Goal: Find specific page/section: Find specific page/section

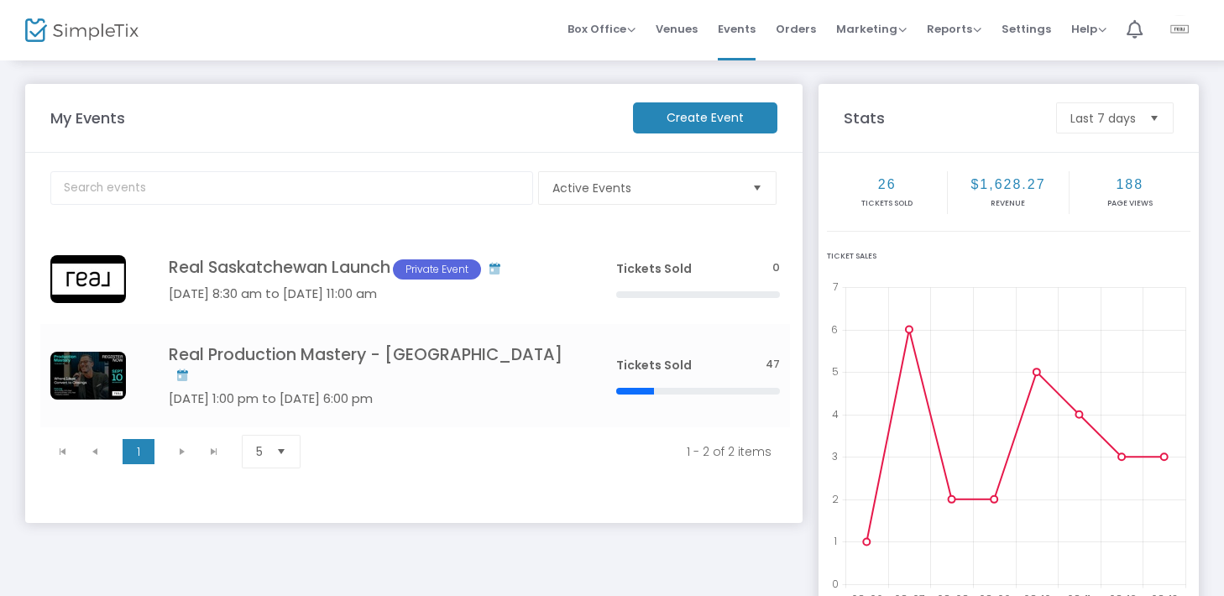
click at [1167, 30] on img at bounding box center [1180, 30] width 34 height 30
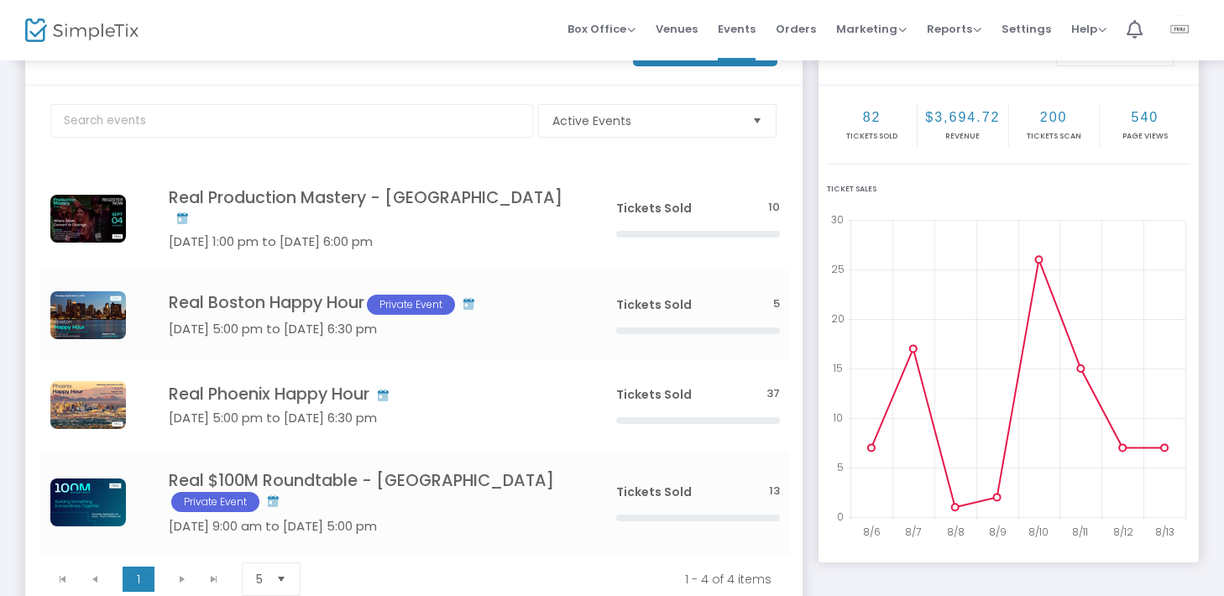
scroll to position [71, 0]
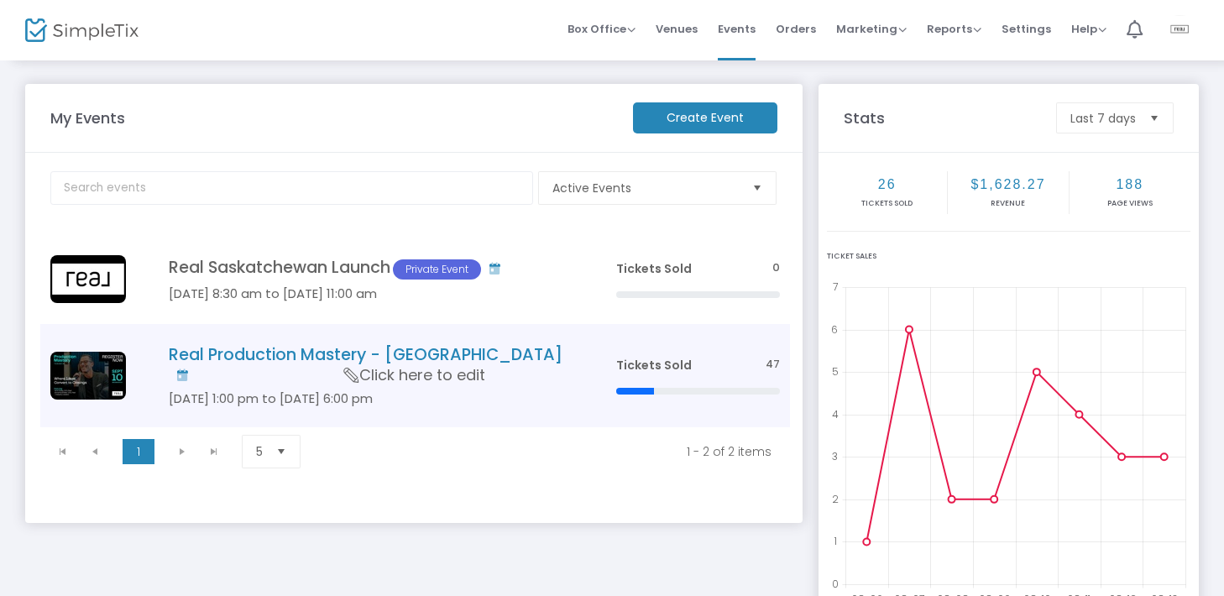
click at [290, 352] on h4 "Real Production Mastery - [GEOGRAPHIC_DATA]" at bounding box center [367, 364] width 397 height 39
